Goal: Information Seeking & Learning: Compare options

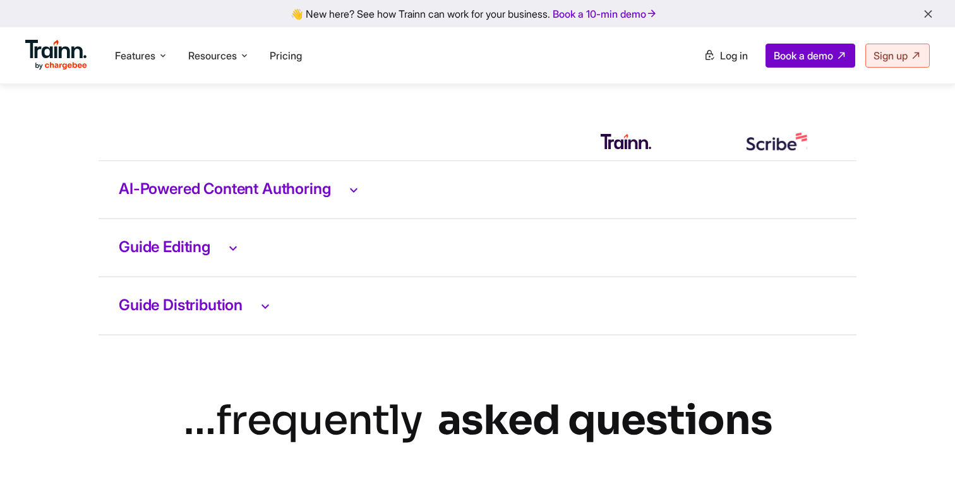
scroll to position [2609, 0]
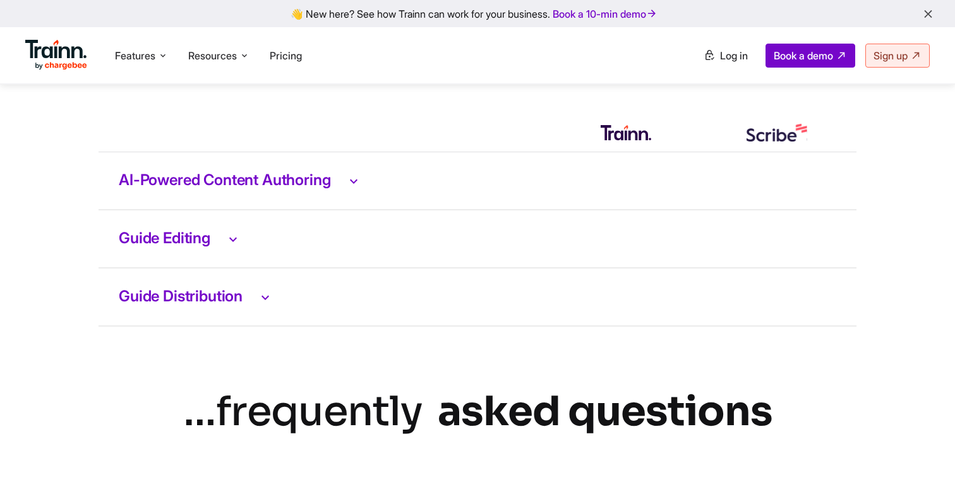
click at [361, 189] on icon at bounding box center [353, 180] width 15 height 16
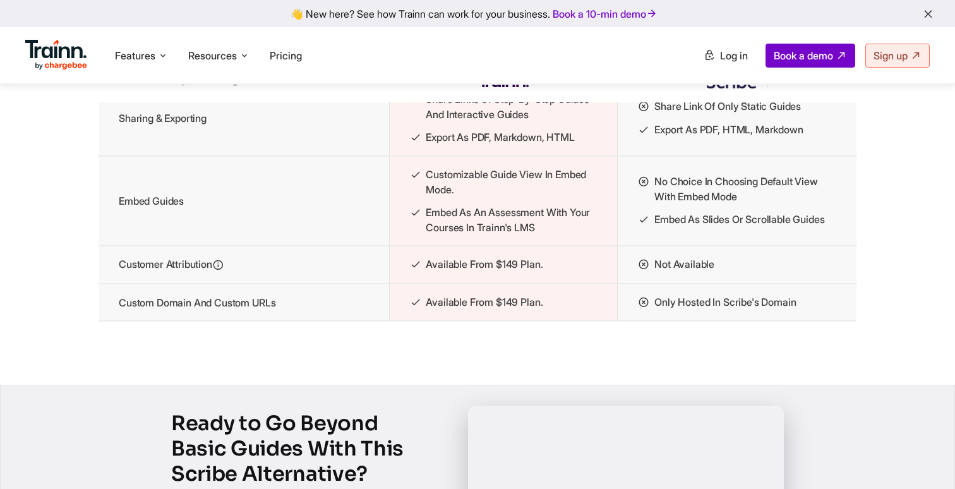
scroll to position [1929, 0]
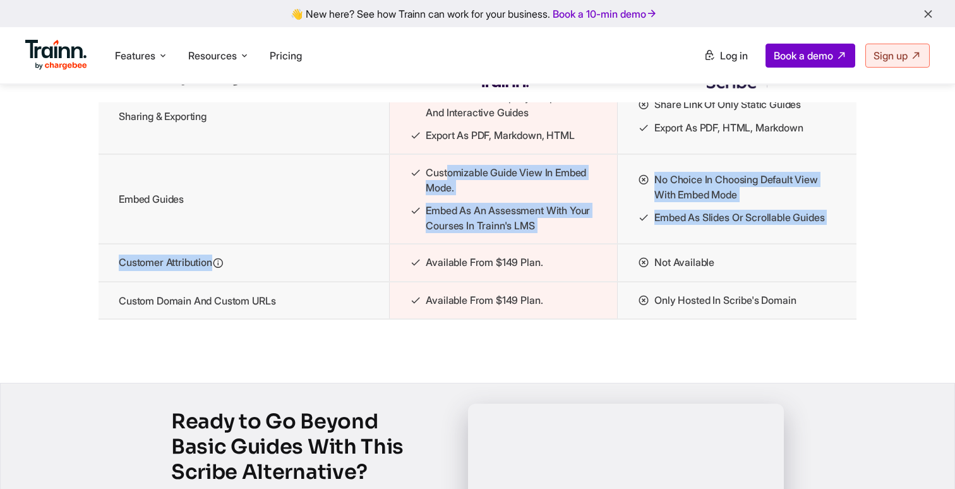
drag, startPoint x: 450, startPoint y: 212, endPoint x: 597, endPoint y: 306, distance: 174.4
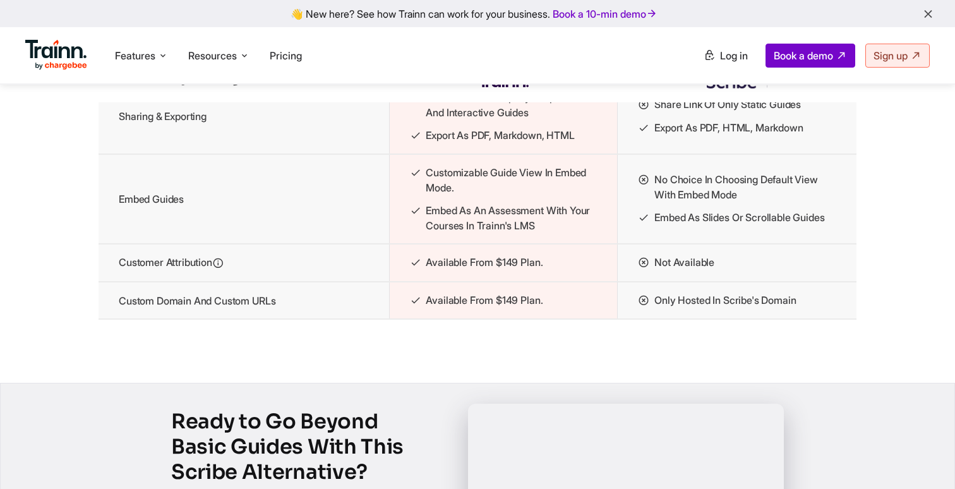
click at [618, 244] on td "No choice in choosing default view with embed mode Embed as slides or scrollabl…" at bounding box center [737, 199] width 239 height 90
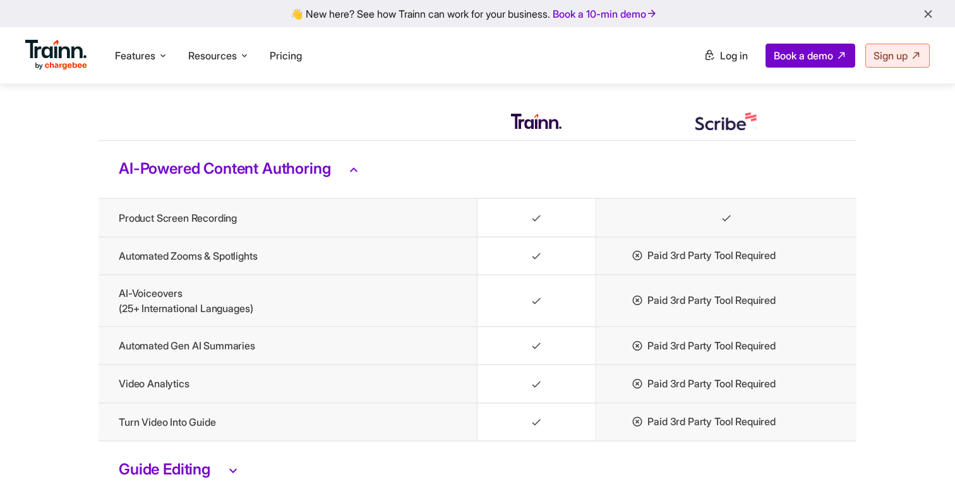
scroll to position [2660, 0]
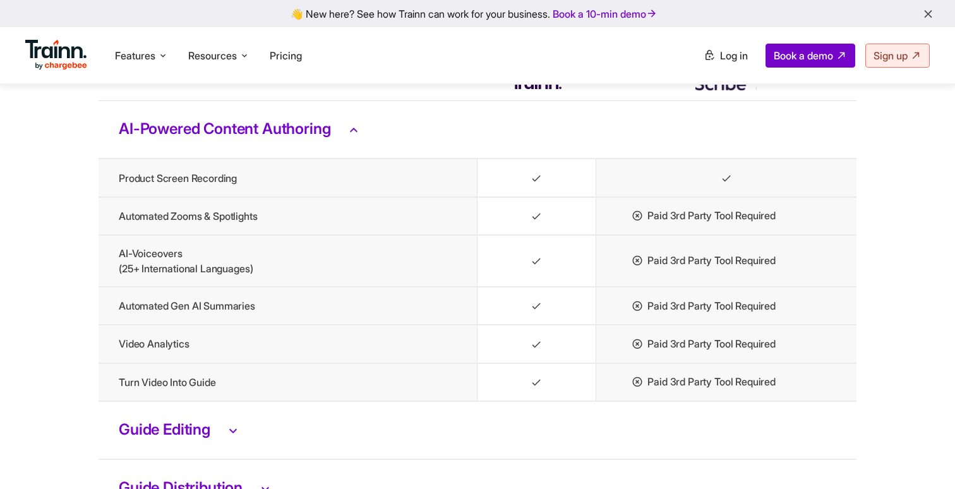
click at [307, 138] on h3 "AI-Powered Content Authoring" at bounding box center [478, 129] width 718 height 16
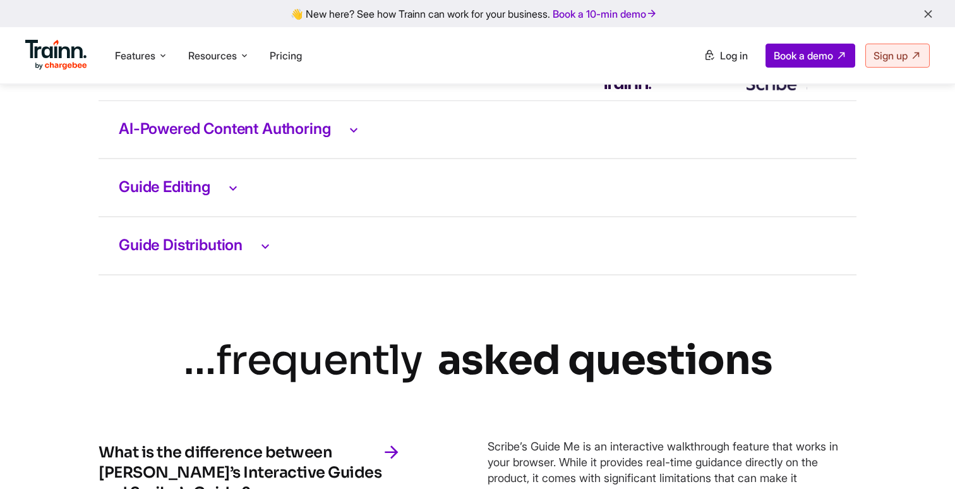
click at [214, 217] on td "Guide Editing" at bounding box center [478, 188] width 758 height 58
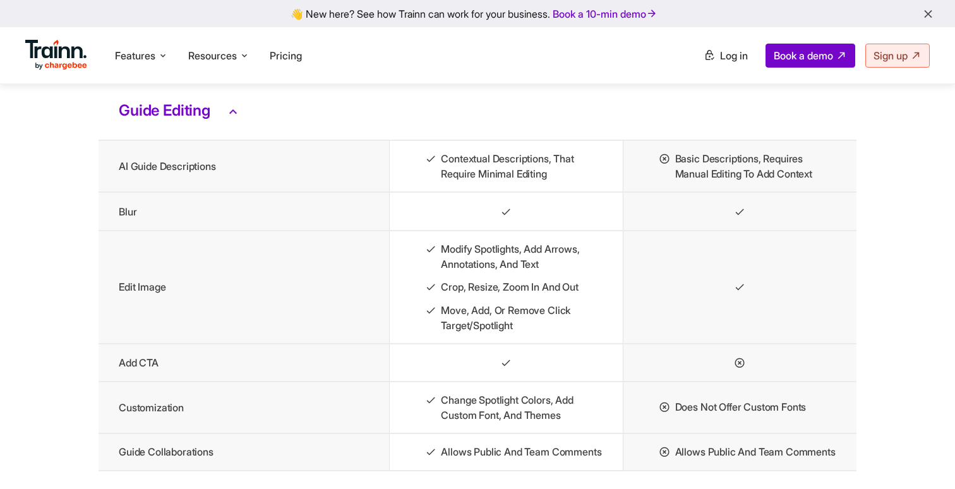
scroll to position [2750, 0]
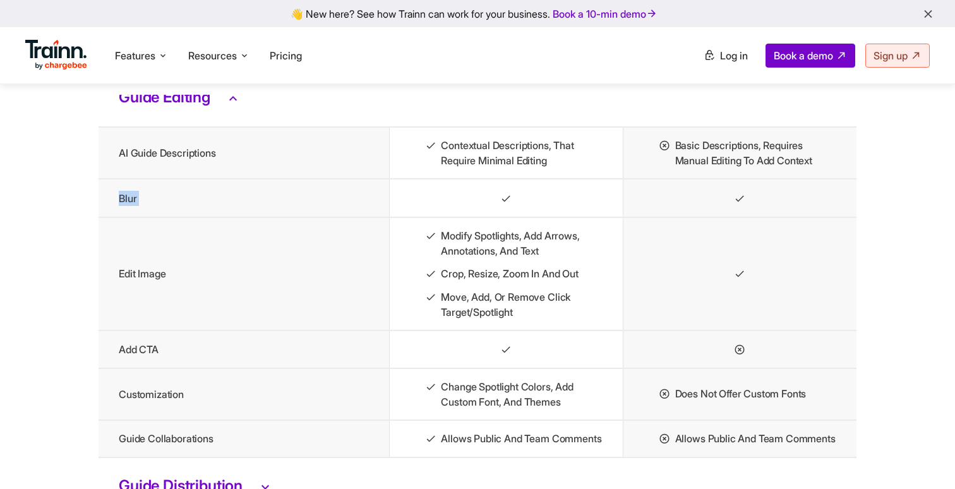
drag, startPoint x: 121, startPoint y: 239, endPoint x: 172, endPoint y: 273, distance: 61.5
click at [172, 273] on tbody "AI-Powered Content Authoring Guide Editing AI Guide Descriptions Contextual des…" at bounding box center [478, 263] width 758 height 504
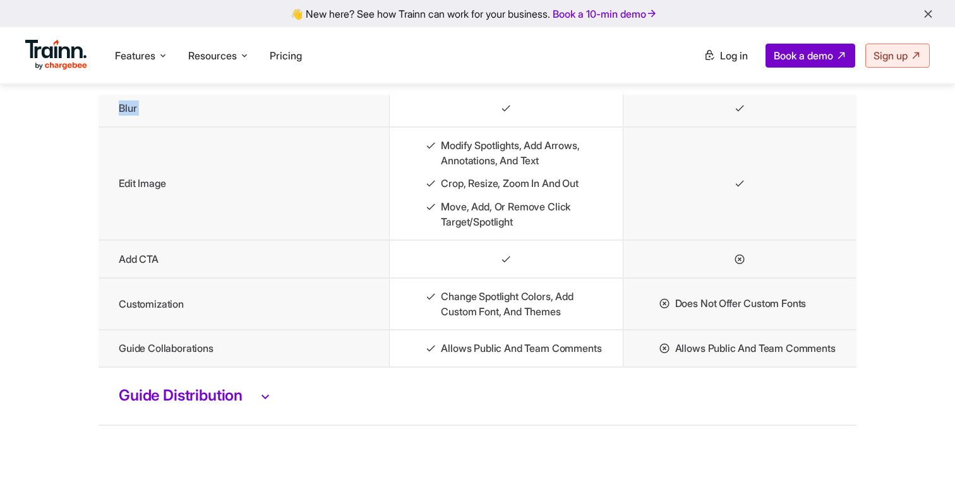
scroll to position [2841, 0]
drag, startPoint x: 157, startPoint y: 301, endPoint x: 128, endPoint y: 301, distance: 29.1
click at [133, 277] on td "Add CTA" at bounding box center [244, 258] width 291 height 38
click at [128, 277] on td "Add CTA" at bounding box center [244, 258] width 291 height 38
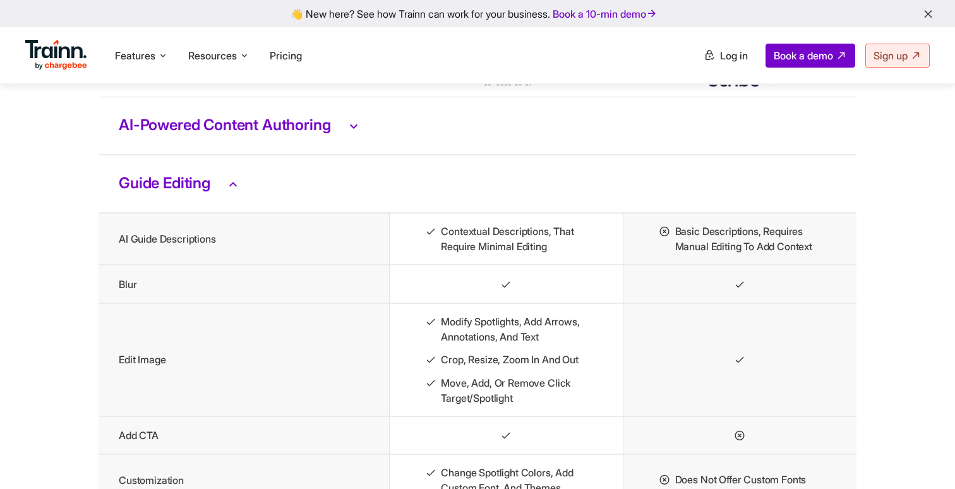
scroll to position [2674, 0]
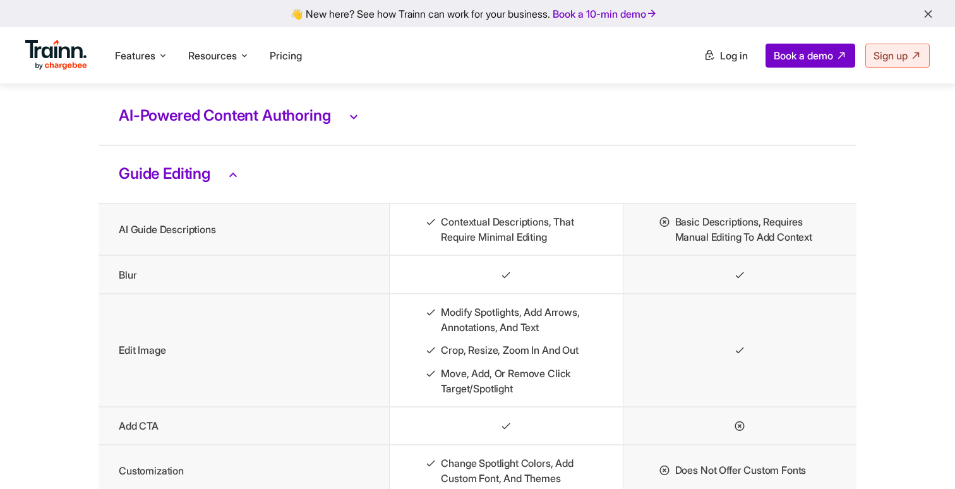
click at [136, 201] on td "Guide Editing" at bounding box center [478, 174] width 758 height 58
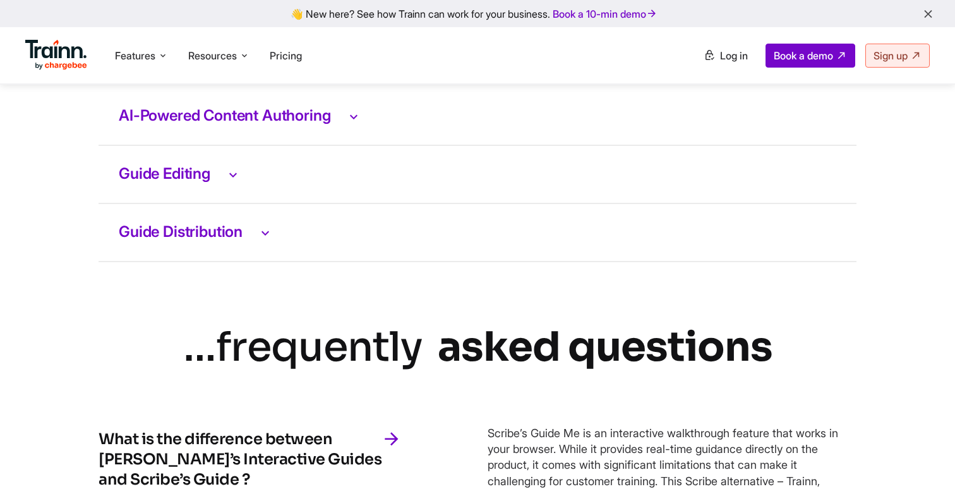
click at [190, 241] on h3 "Guide Distribution" at bounding box center [478, 232] width 718 height 16
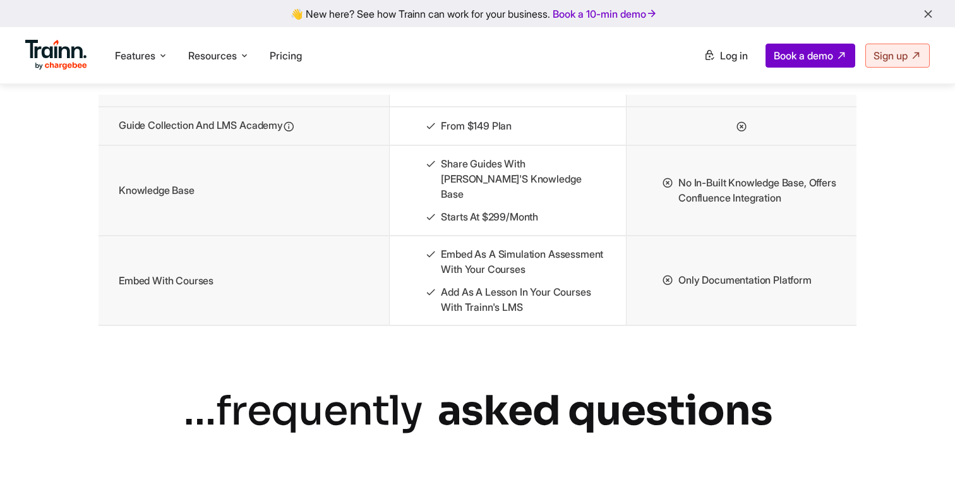
scroll to position [2826, 0]
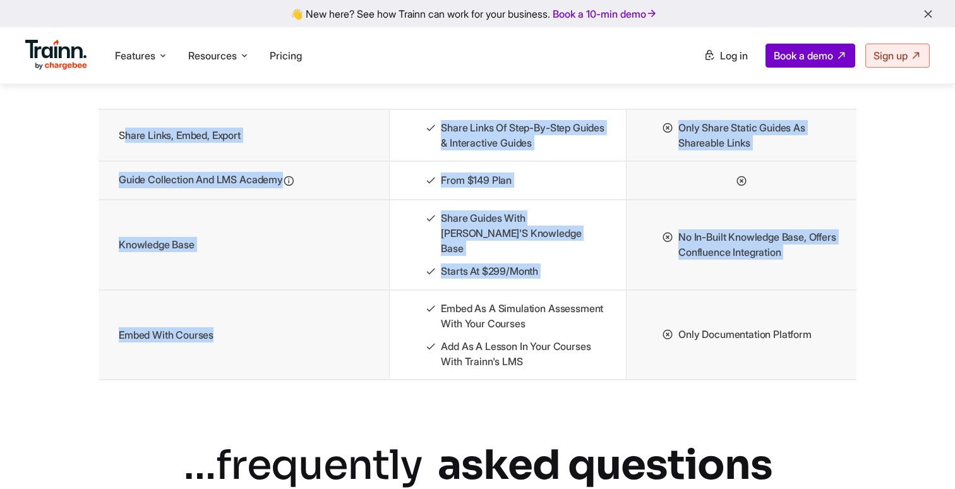
drag, startPoint x: 124, startPoint y: 183, endPoint x: 301, endPoint y: 366, distance: 253.8
click at [302, 366] on tbody "AI-Powered Content Authoring Guide Editing Guide Distribution Share Links, Embe…" at bounding box center [478, 158] width 758 height 444
click at [301, 366] on td "Embed with Courses" at bounding box center [244, 335] width 291 height 90
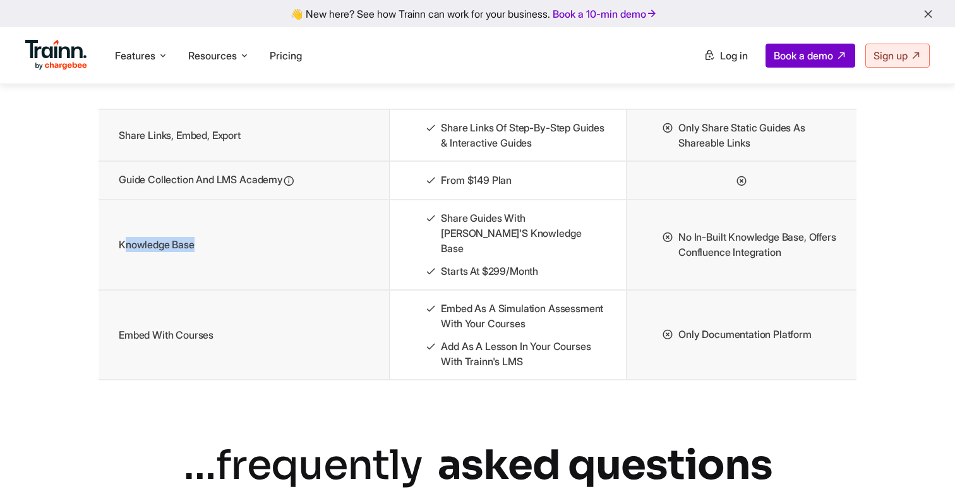
drag, startPoint x: 123, startPoint y: 279, endPoint x: 323, endPoint y: 276, distance: 200.9
click at [324, 277] on td "Knowledge Base" at bounding box center [244, 245] width 291 height 90
click at [323, 276] on td "Knowledge Base" at bounding box center [244, 245] width 291 height 90
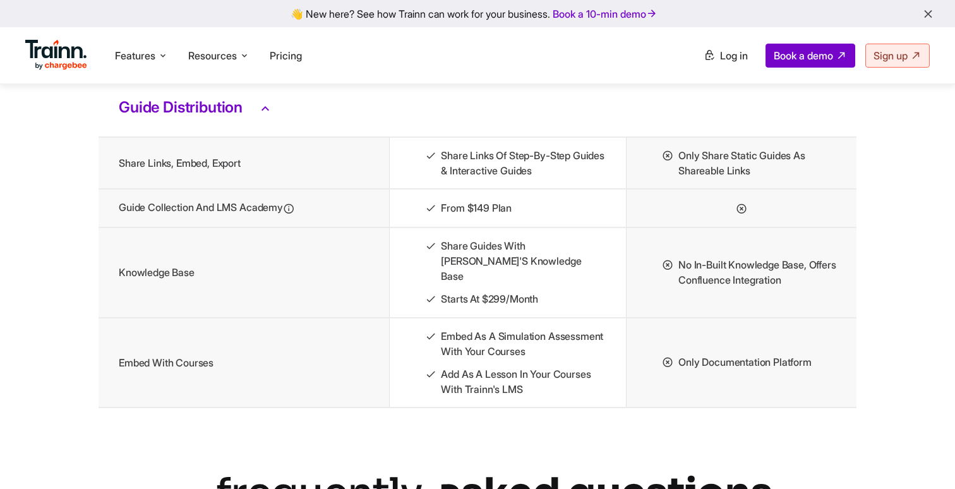
scroll to position [2792, 0]
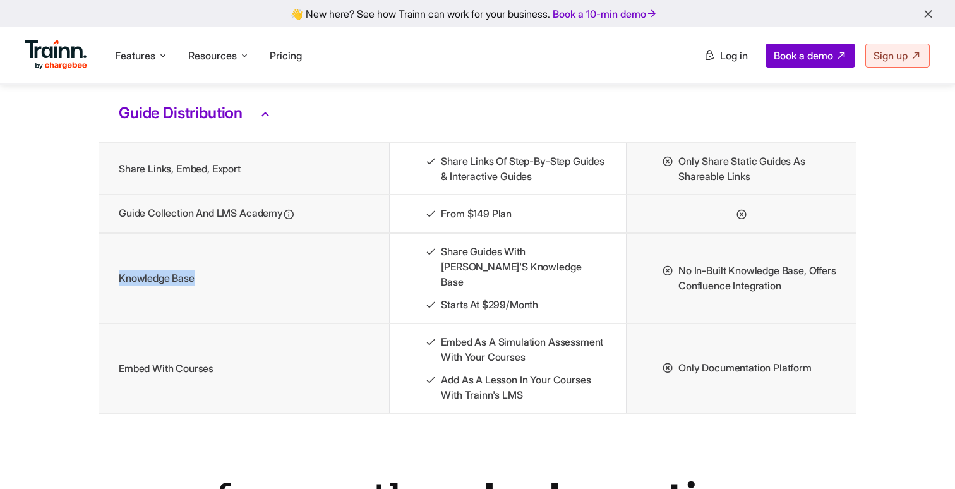
drag, startPoint x: 202, startPoint y: 314, endPoint x: 118, endPoint y: 316, distance: 84.0
click at [118, 316] on td "Knowledge Base" at bounding box center [244, 278] width 291 height 90
click at [186, 411] on td "Embed with Courses" at bounding box center [244, 368] width 291 height 90
drag, startPoint x: 225, startPoint y: 396, endPoint x: 114, endPoint y: 394, distance: 111.2
click at [114, 394] on td "Embed with Courses" at bounding box center [244, 368] width 291 height 90
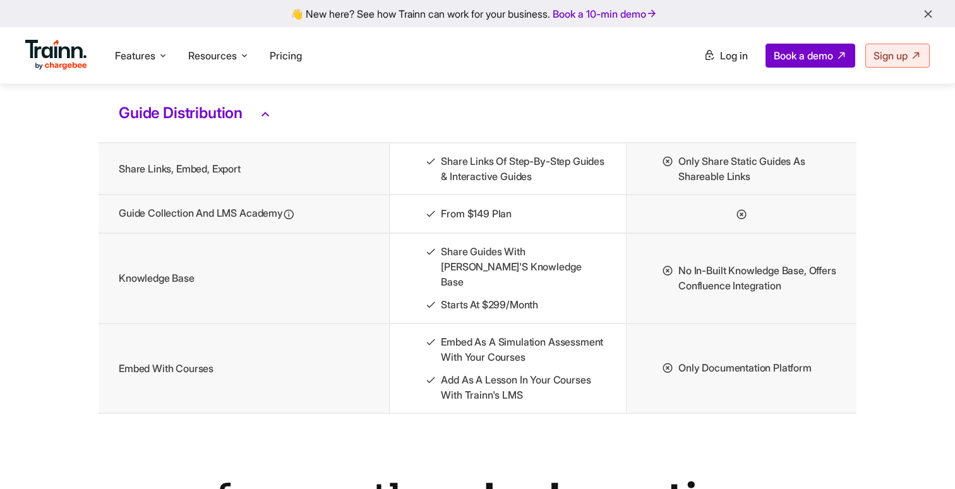
click at [167, 396] on td "Embed with Courses" at bounding box center [244, 368] width 291 height 90
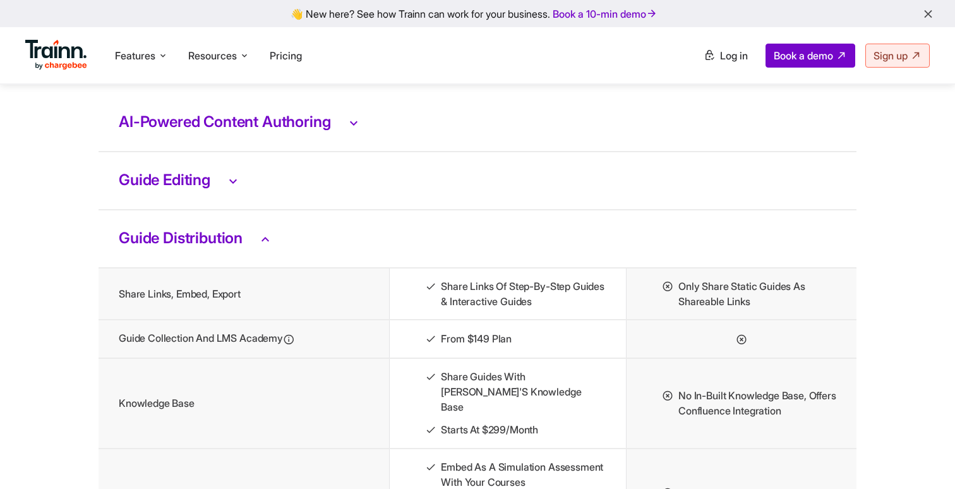
scroll to position [2668, 0]
click at [172, 267] on td "Guide Distribution" at bounding box center [478, 238] width 758 height 58
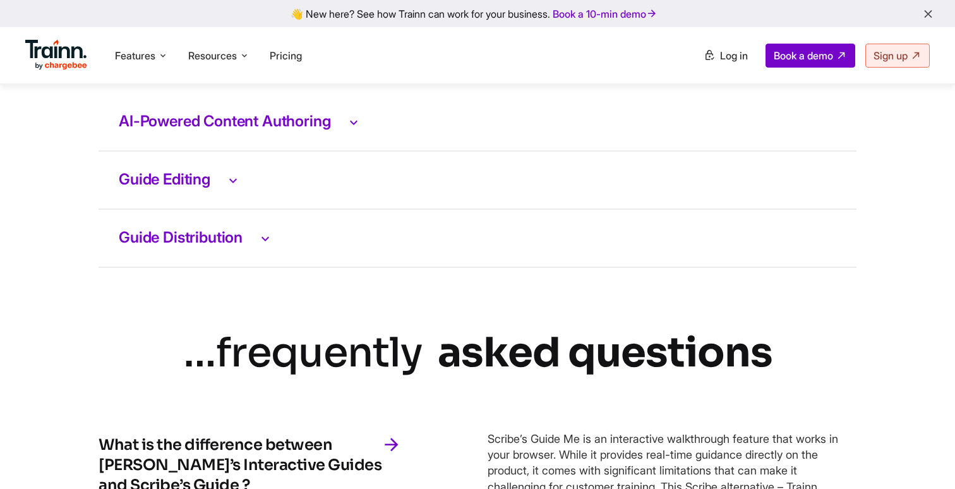
click at [165, 130] on h3 "AI-Powered Content Authoring" at bounding box center [478, 122] width 718 height 16
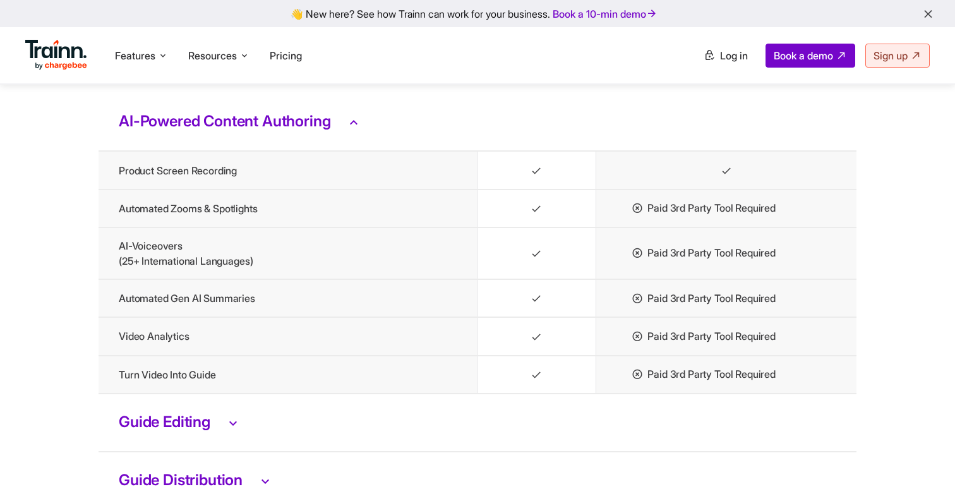
drag, startPoint x: 119, startPoint y: 163, endPoint x: 332, endPoint y: 166, distance: 212.9
click at [332, 130] on h3 "AI-Powered Content Authoring" at bounding box center [478, 122] width 718 height 16
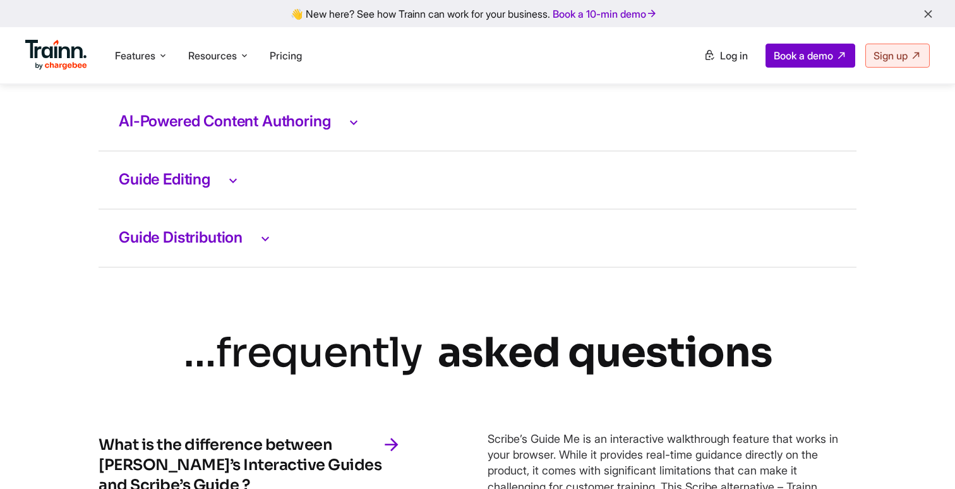
click at [332, 130] on h3 "AI-Powered Content Authoring" at bounding box center [478, 122] width 718 height 16
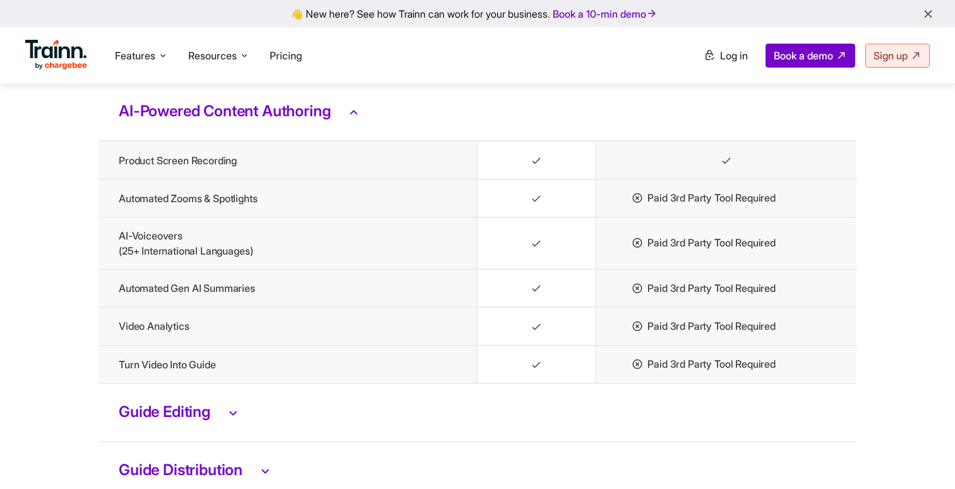
scroll to position [2679, 0]
drag, startPoint x: 119, startPoint y: 152, endPoint x: 336, endPoint y: 156, distance: 217.4
click at [336, 119] on h3 "AI-Powered Content Authoring" at bounding box center [478, 110] width 718 height 16
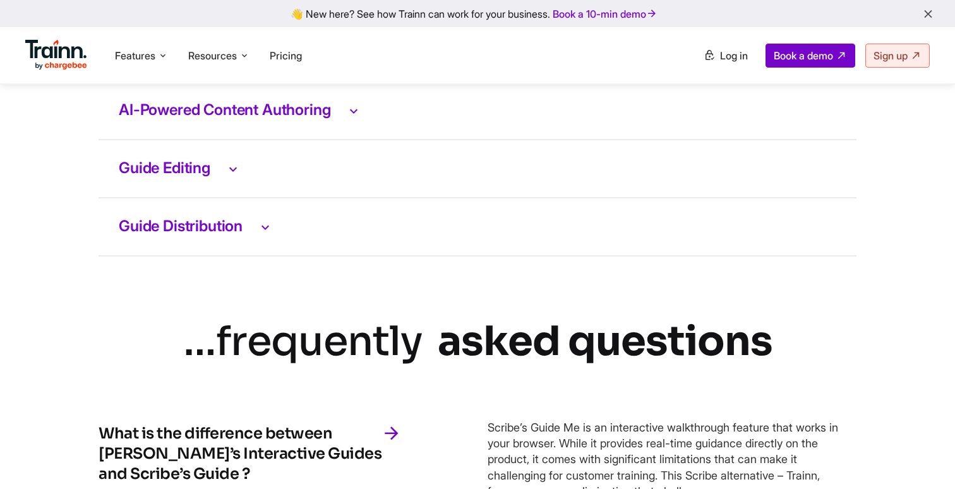
click at [125, 140] on td "AI-Powered Content Authoring" at bounding box center [478, 111] width 758 height 58
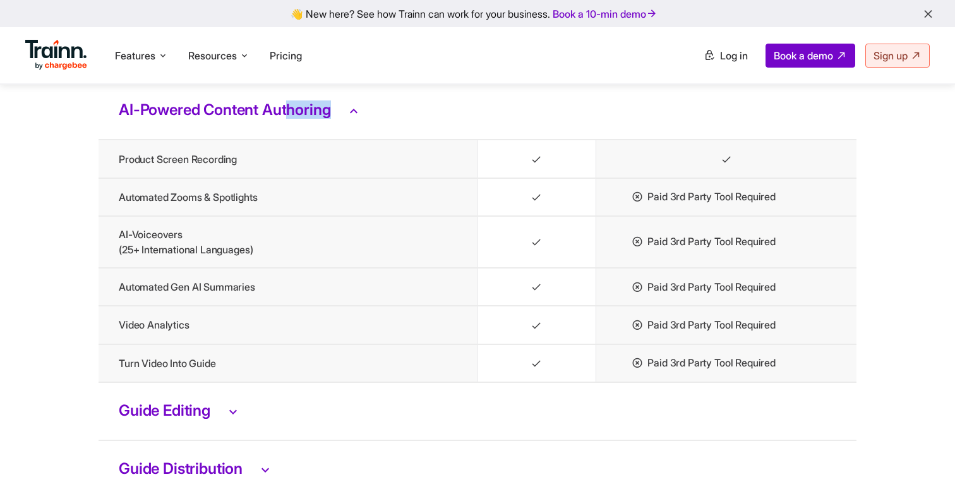
click at [125, 119] on h3 "AI-Powered Content Authoring" at bounding box center [478, 110] width 718 height 16
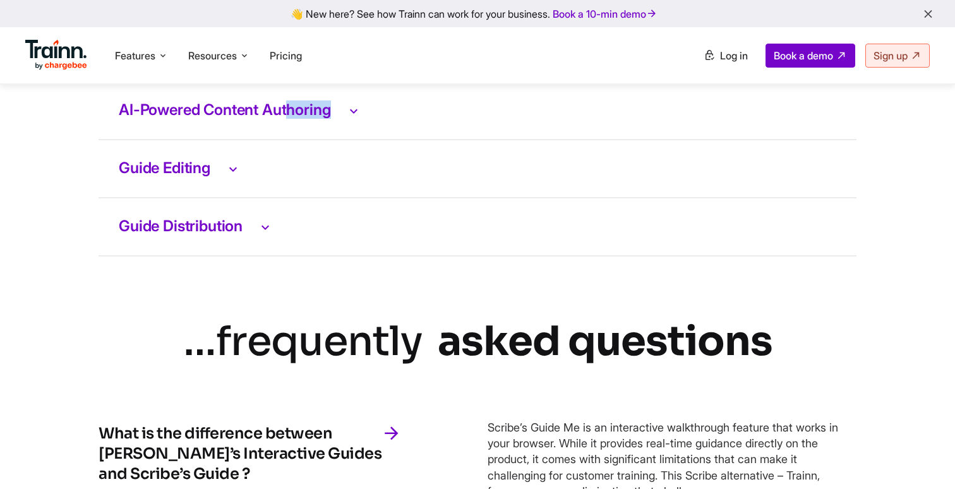
drag, startPoint x: 107, startPoint y: 156, endPoint x: 337, endPoint y: 159, distance: 230.0
click at [337, 140] on td "AI-Powered Content Authoring" at bounding box center [478, 111] width 758 height 58
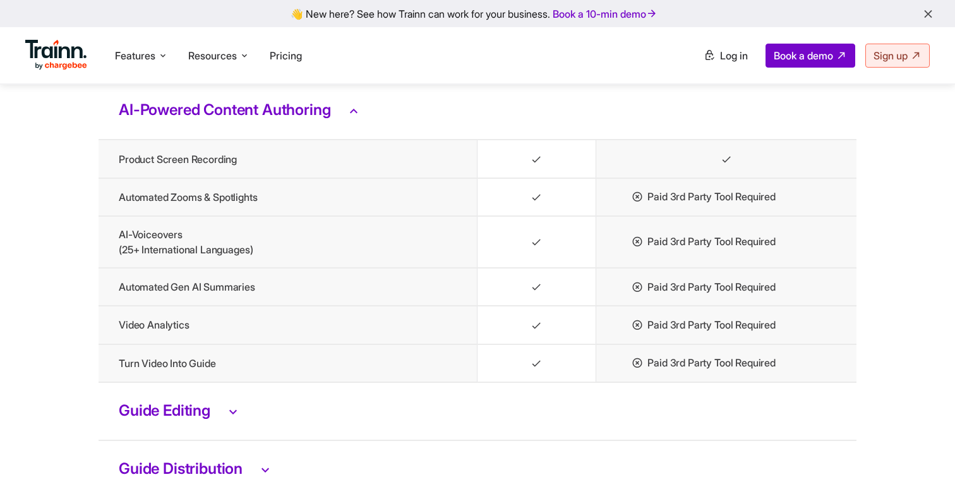
click at [336, 119] on h3 "AI-Powered Content Authoring" at bounding box center [478, 110] width 718 height 16
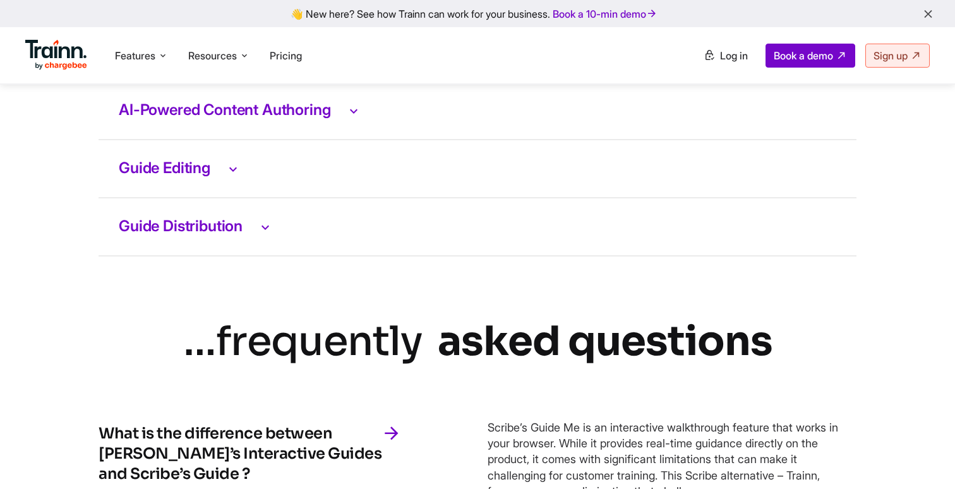
click at [184, 198] on td "Guide Editing" at bounding box center [478, 169] width 758 height 58
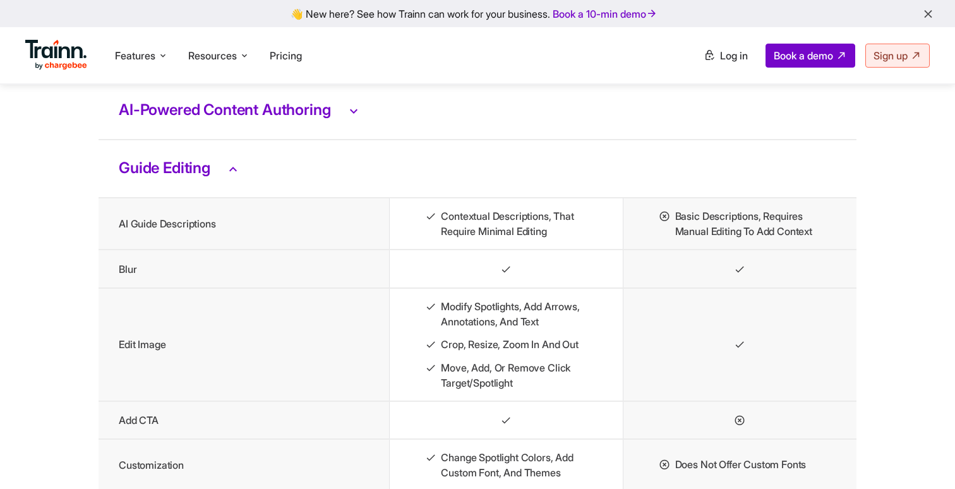
drag, startPoint x: 99, startPoint y: 209, endPoint x: 248, endPoint y: 209, distance: 149.1
click at [248, 198] on td "Guide Editing" at bounding box center [478, 169] width 758 height 58
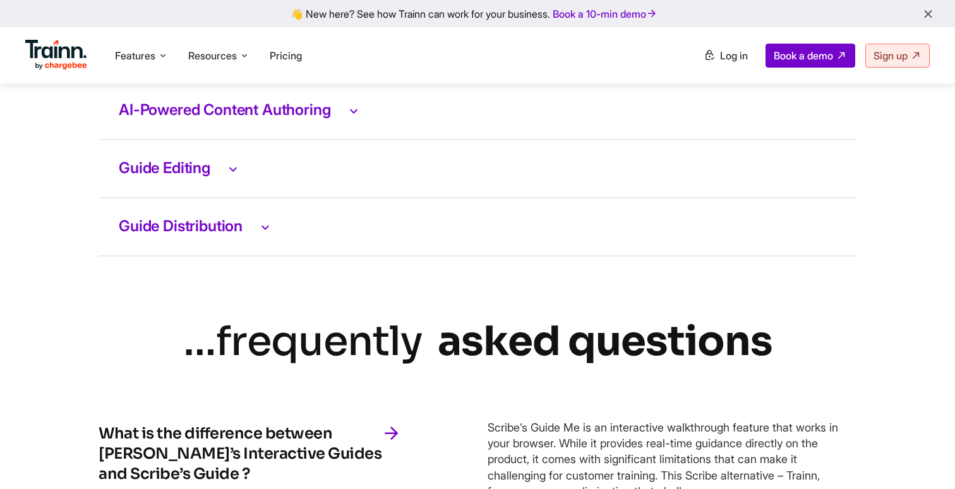
click at [176, 198] on td "Guide Editing" at bounding box center [478, 169] width 758 height 58
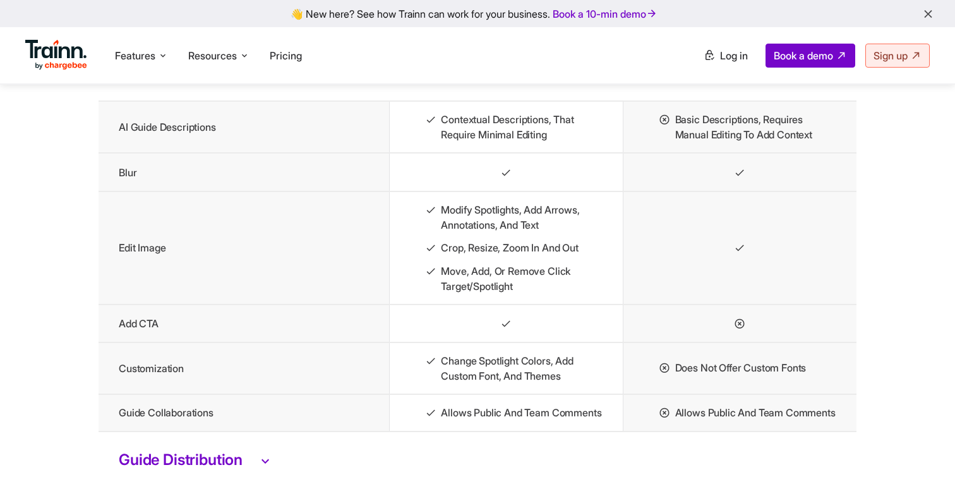
scroll to position [2771, 0]
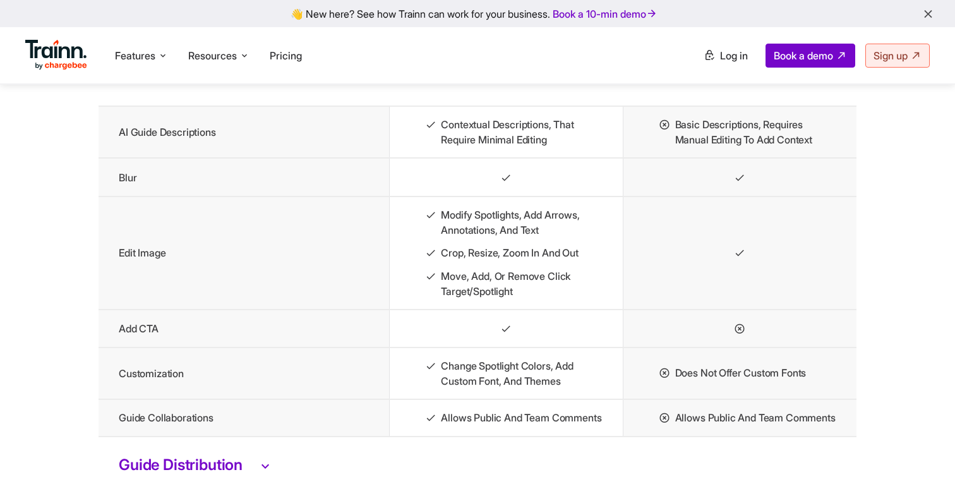
click at [160, 106] on td "Guide Editing" at bounding box center [478, 77] width 758 height 58
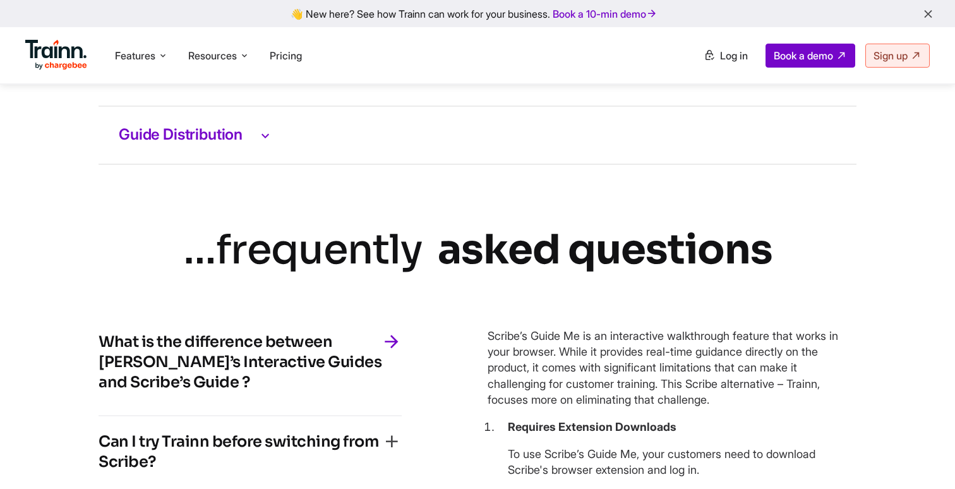
click at [181, 143] on h3 "Guide Distribution" at bounding box center [478, 135] width 718 height 16
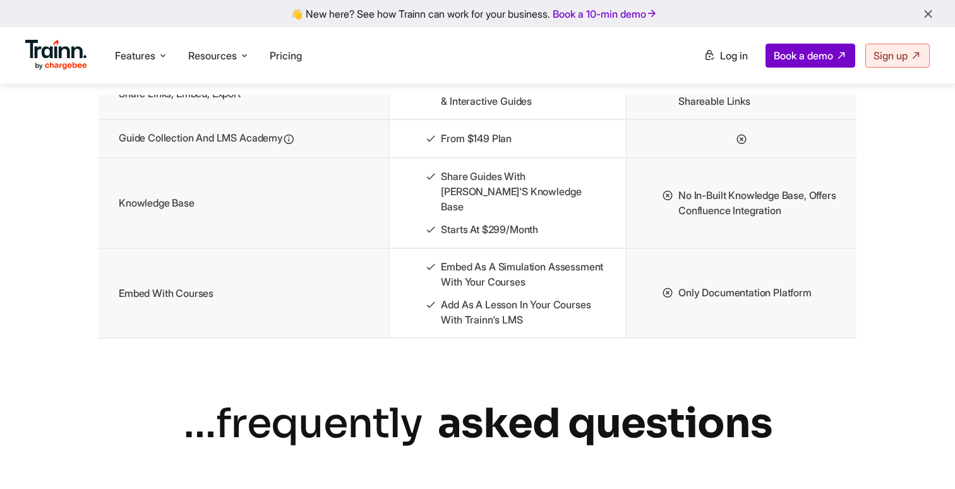
scroll to position [2895, 0]
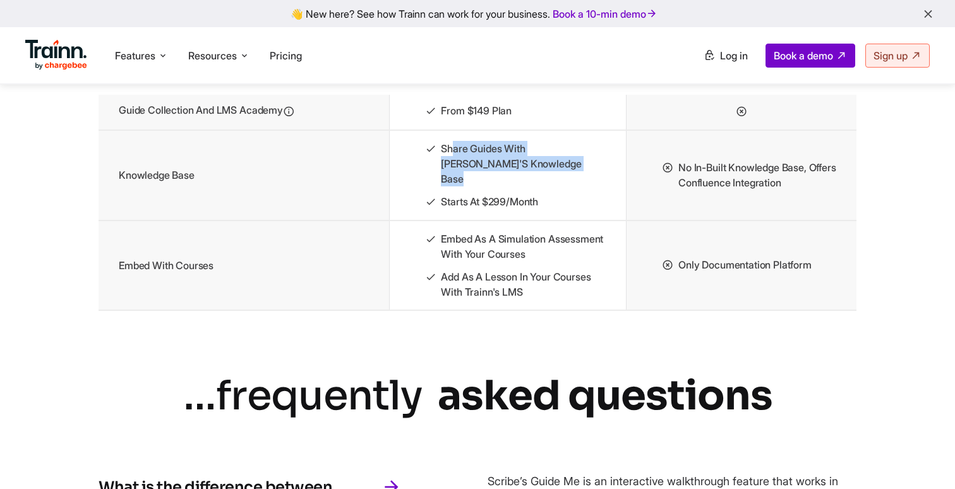
drag, startPoint x: 445, startPoint y: 191, endPoint x: 575, endPoint y: 224, distance: 134.1
click at [575, 210] on ul "Share guides with [PERSON_NAME]'s knowledge base Starts at $299/month" at bounding box center [508, 175] width 196 height 69
click at [466, 210] on li "Starts at $299/month" at bounding box center [515, 202] width 181 height 16
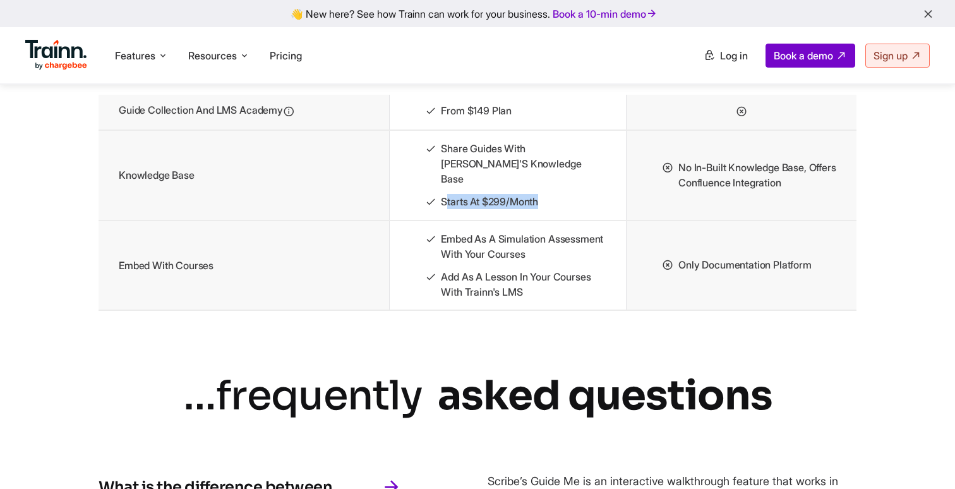
click at [466, 210] on li "Starts at $299/month" at bounding box center [515, 202] width 181 height 16
drag, startPoint x: 677, startPoint y: 200, endPoint x: 825, endPoint y: 213, distance: 149.1
click at [824, 190] on li "No in-built knowledge base, offers Confluence integration" at bounding box center [749, 175] width 174 height 30
drag, startPoint x: 121, startPoint y: 291, endPoint x: 255, endPoint y: 291, distance: 133.9
click at [252, 291] on td "Embed with Courses" at bounding box center [244, 265] width 291 height 90
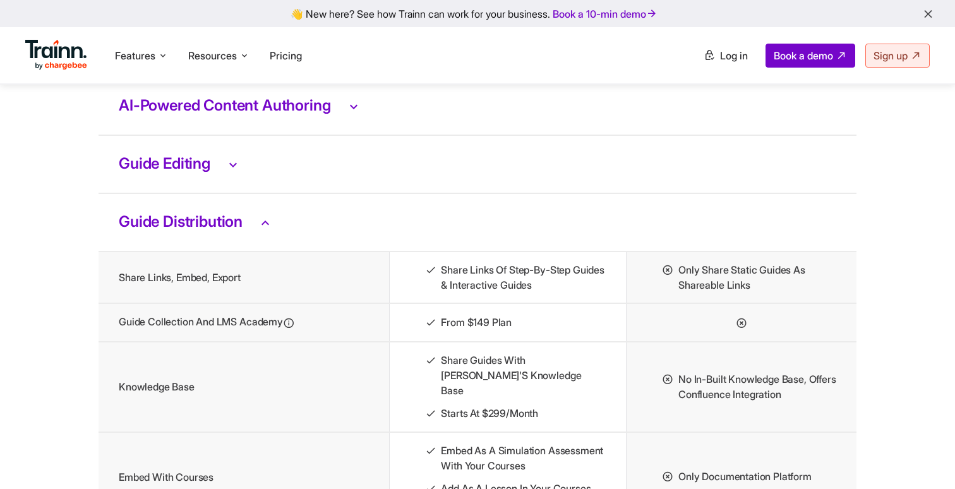
click at [173, 172] on h3 "Guide Editing" at bounding box center [478, 164] width 718 height 16
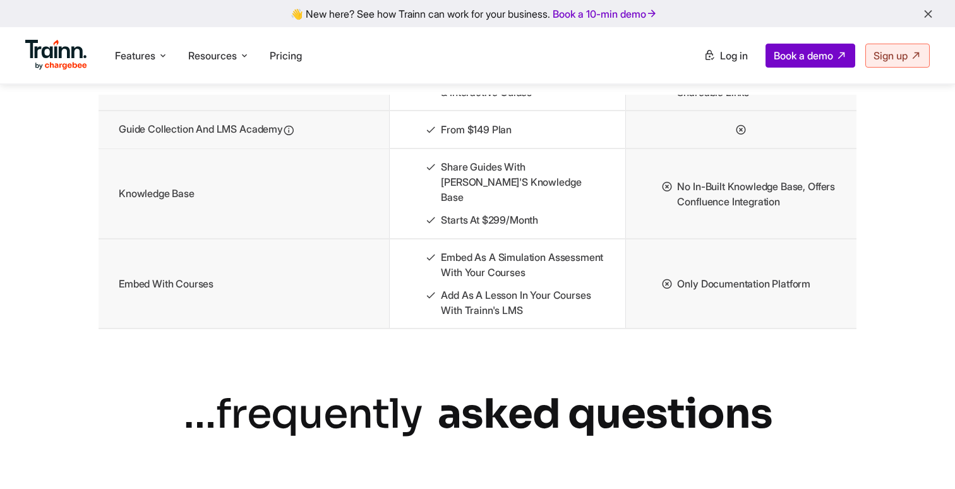
scroll to position [3236, 0]
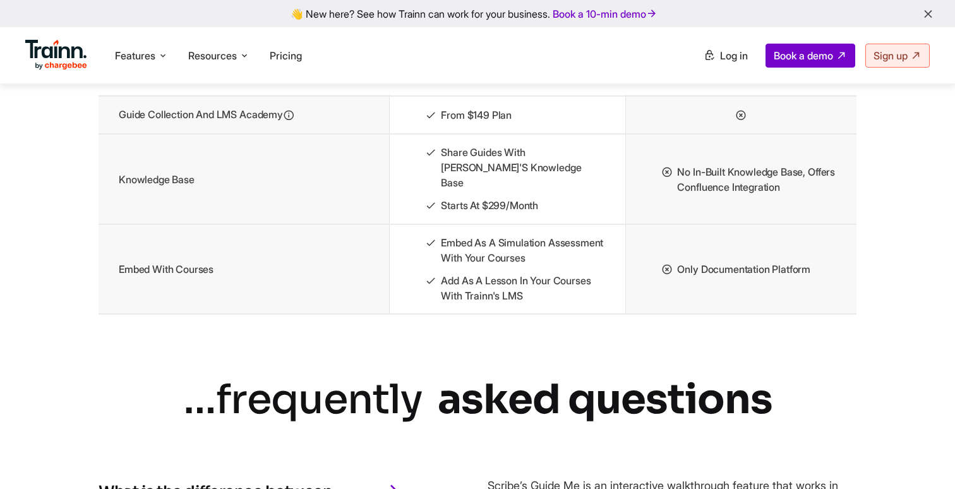
drag, startPoint x: 436, startPoint y: 275, endPoint x: 606, endPoint y: 283, distance: 170.1
click at [606, 283] on td "Embed as a simulation assessment with your courses Add as a lesson in your cour…" at bounding box center [507, 269] width 236 height 90
drag, startPoint x: 551, startPoint y: 333, endPoint x: 401, endPoint y: 306, distance: 152.2
click at [401, 306] on td "Embed as a simulation assessment with your courses Add as a lesson in your cour…" at bounding box center [507, 269] width 236 height 90
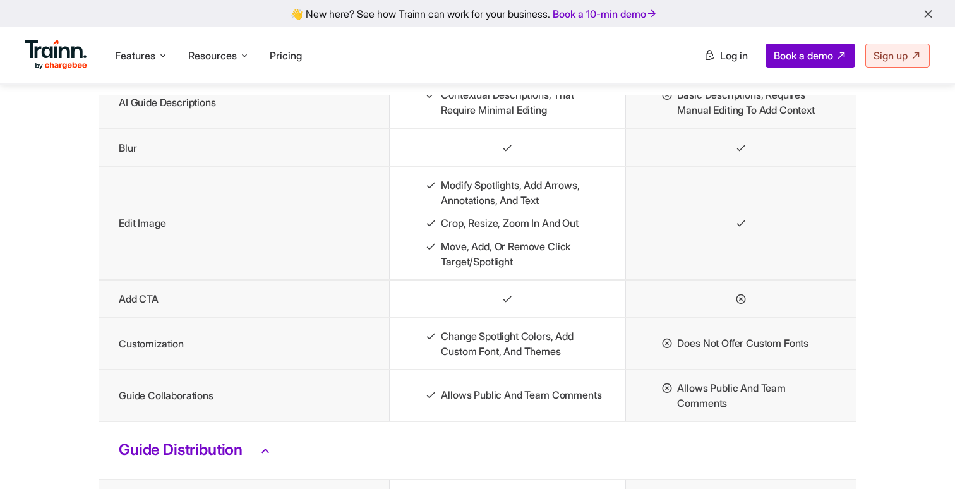
scroll to position [2797, 0]
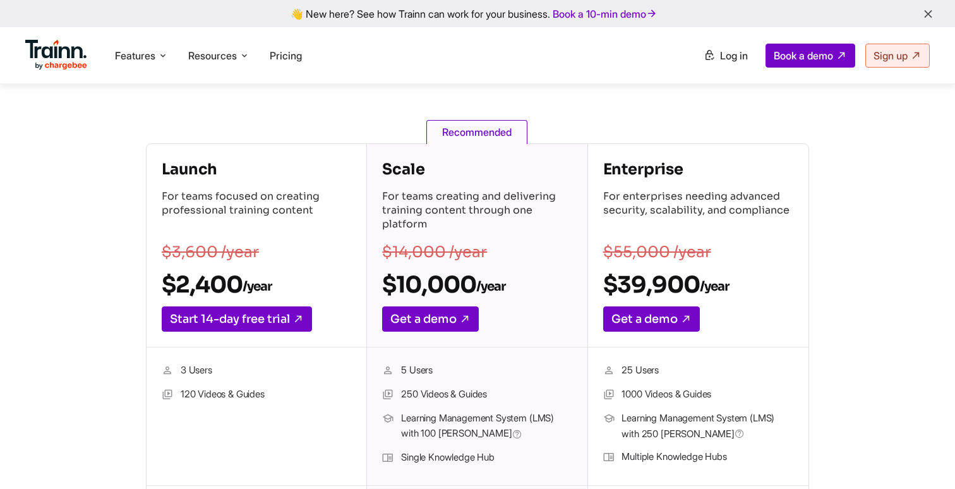
scroll to position [142, 0]
